Goal: Find specific page/section: Find specific page/section

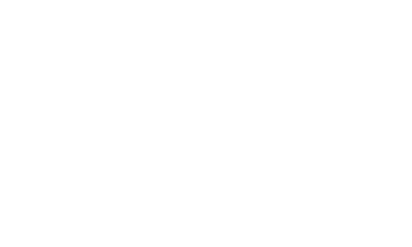
select select ""en""
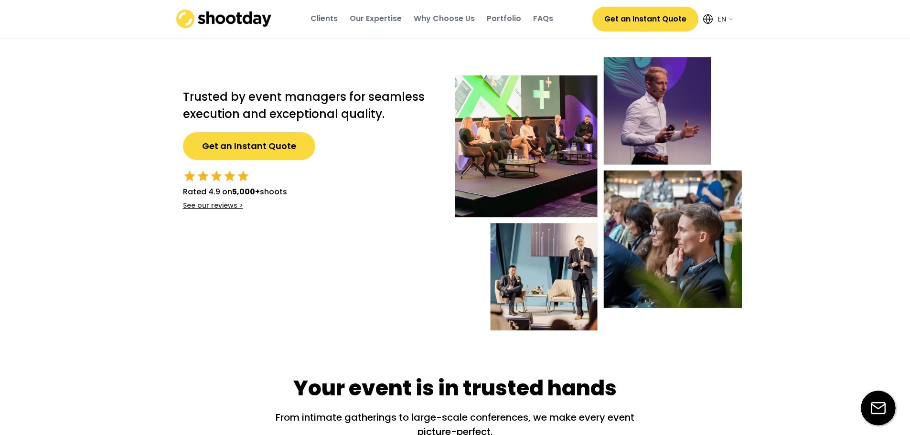
drag, startPoint x: 714, startPoint y: 338, endPoint x: 347, endPoint y: 0, distance: 498.6
